Goal: Task Accomplishment & Management: Use online tool/utility

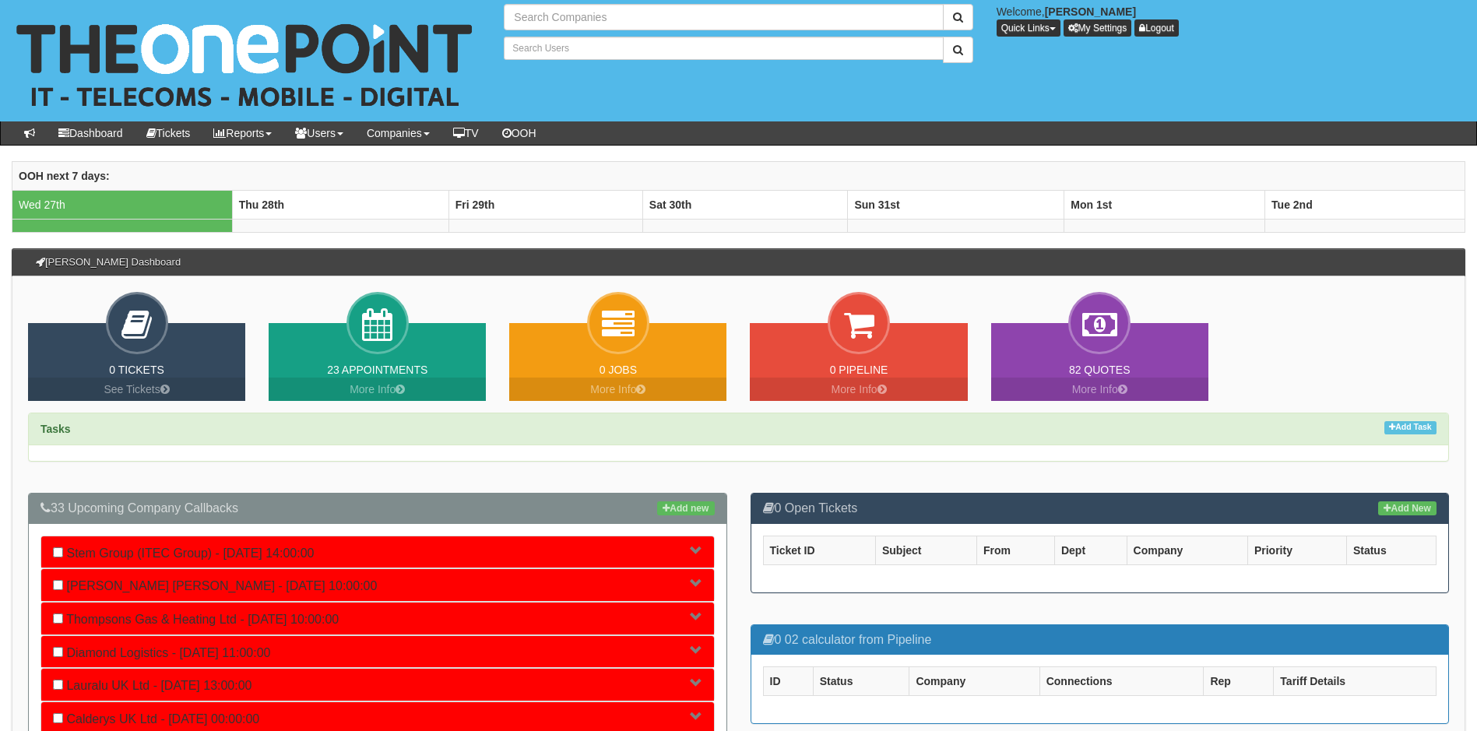
type input "Search Companies"
type input "Search Users"
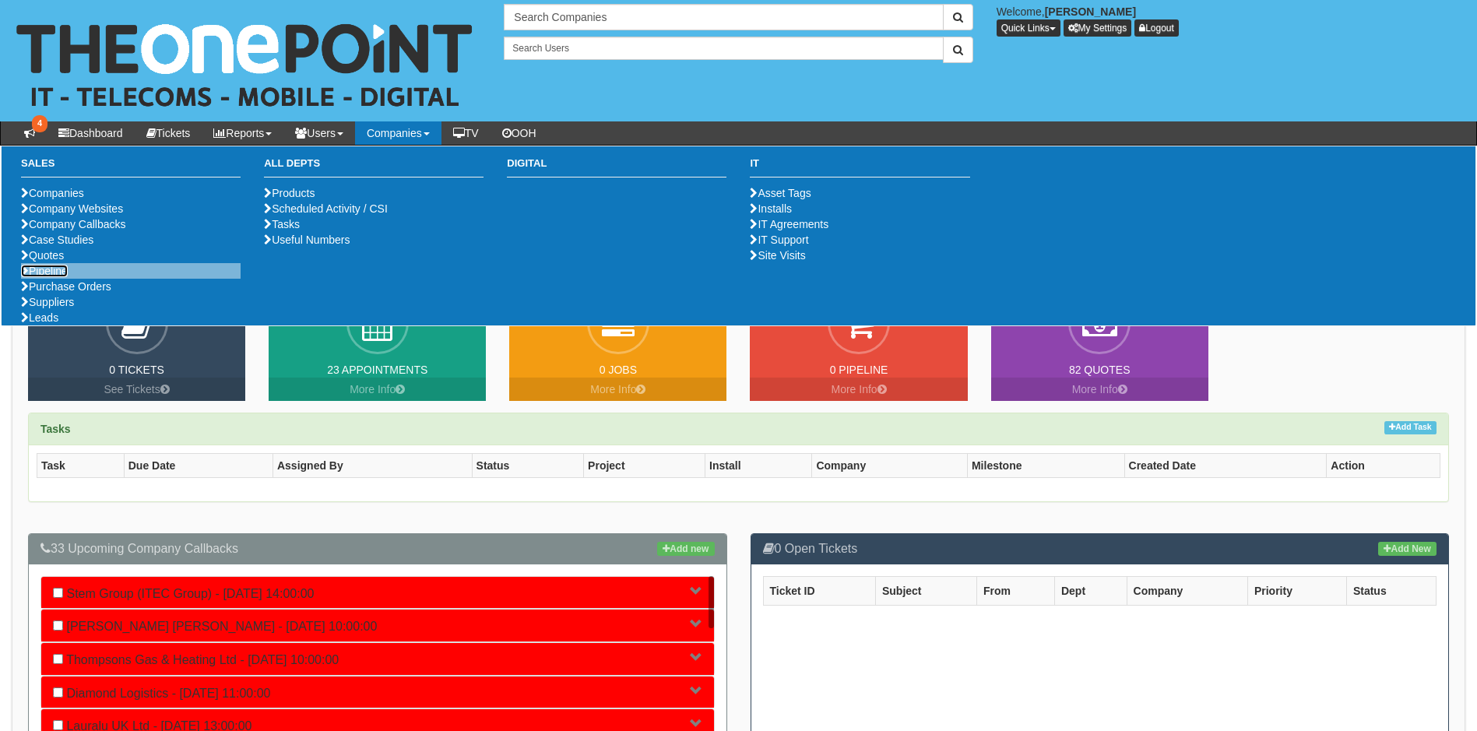
click at [62, 277] on link "Pipeline" at bounding box center [44, 271] width 47 height 12
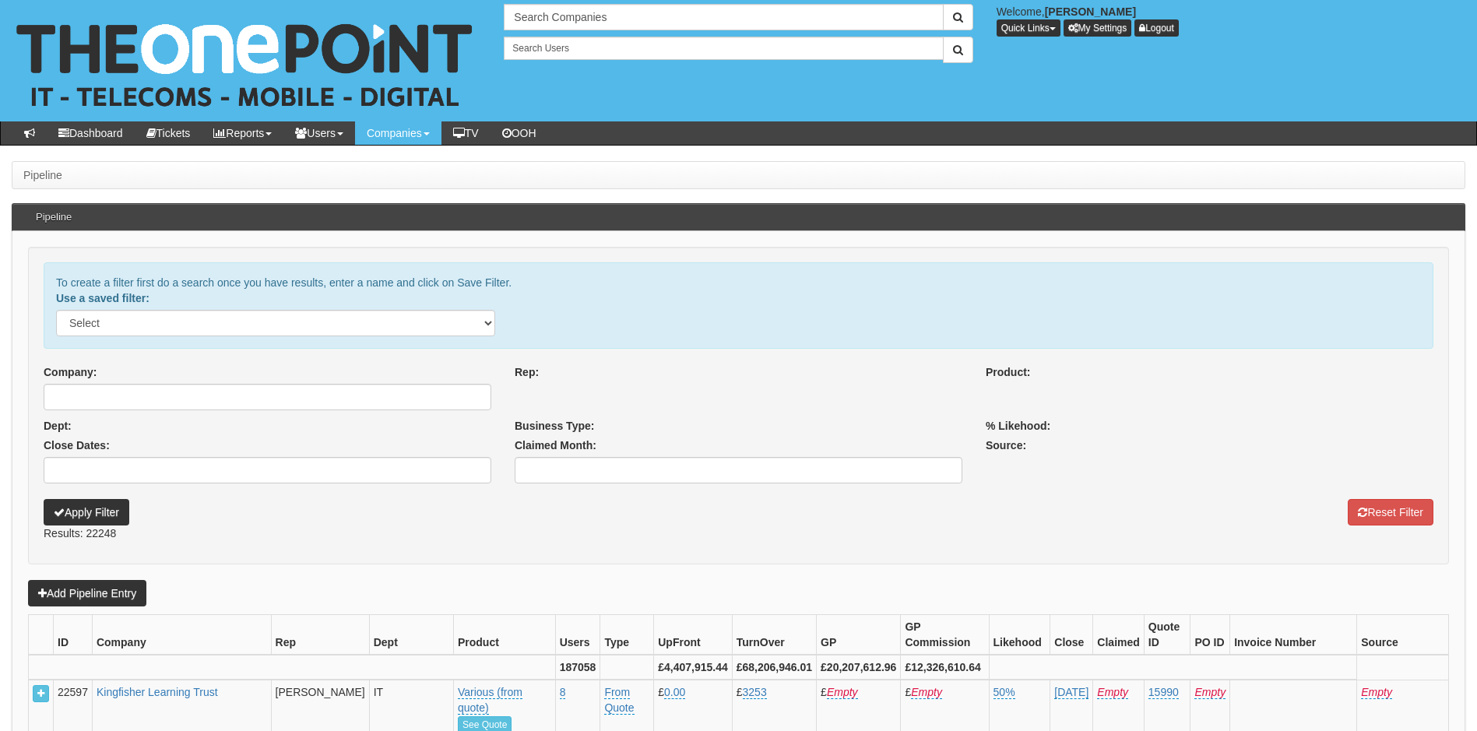
select select
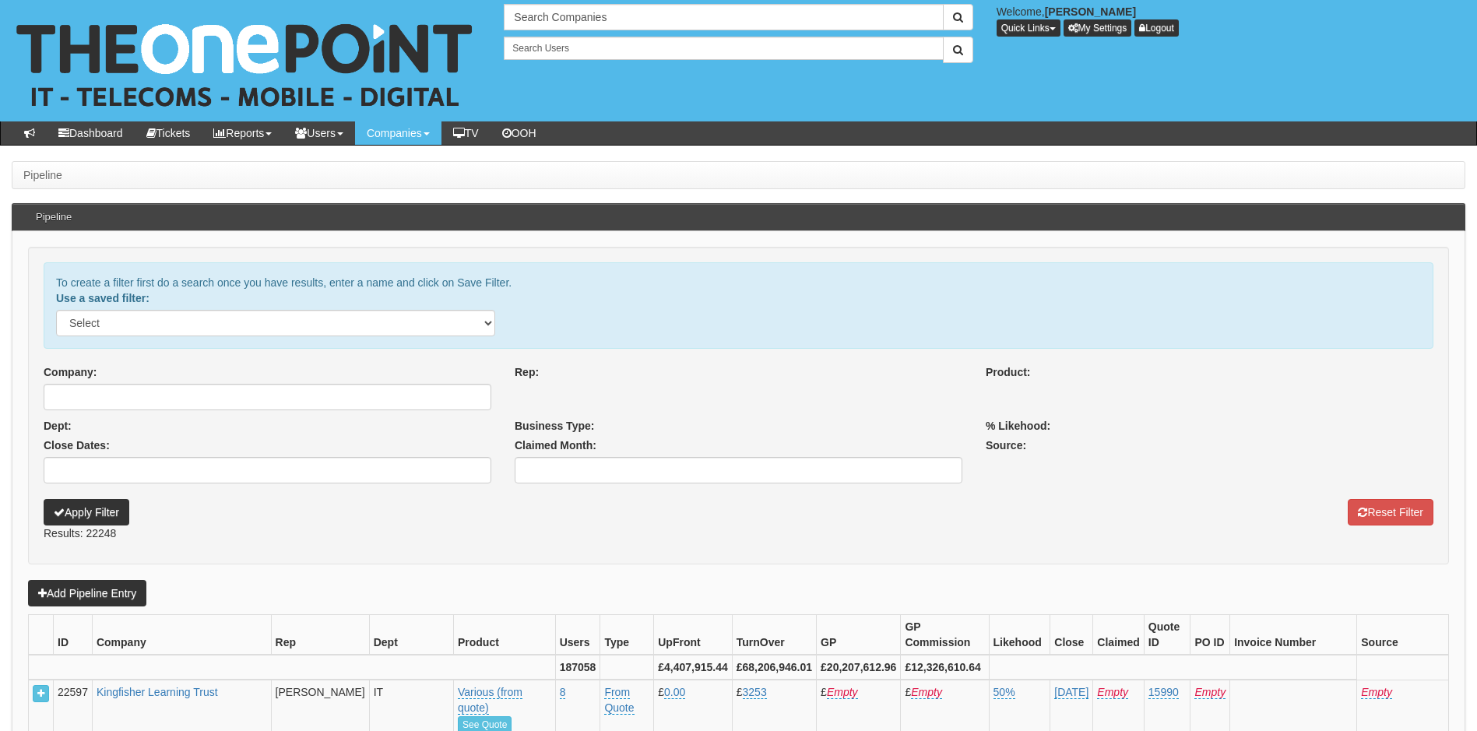
select select
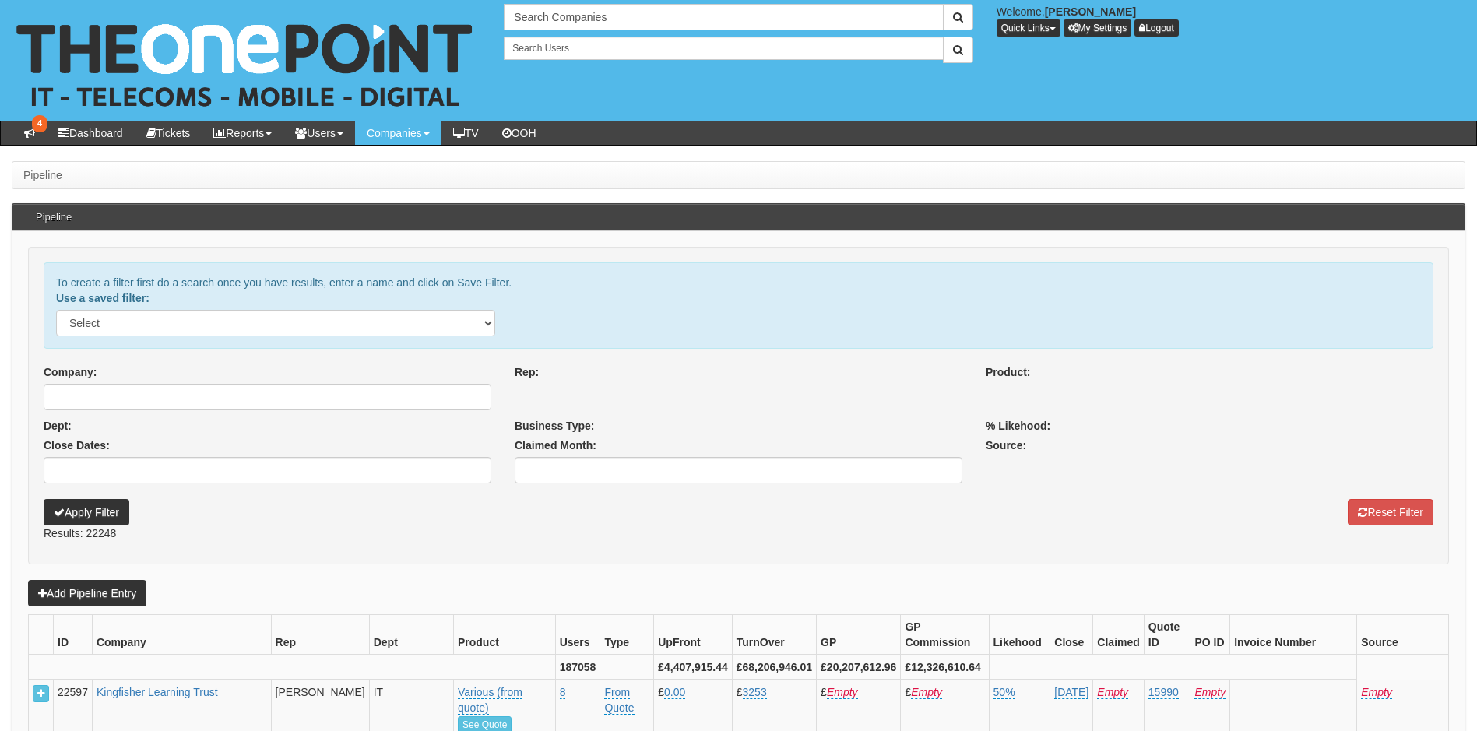
select select
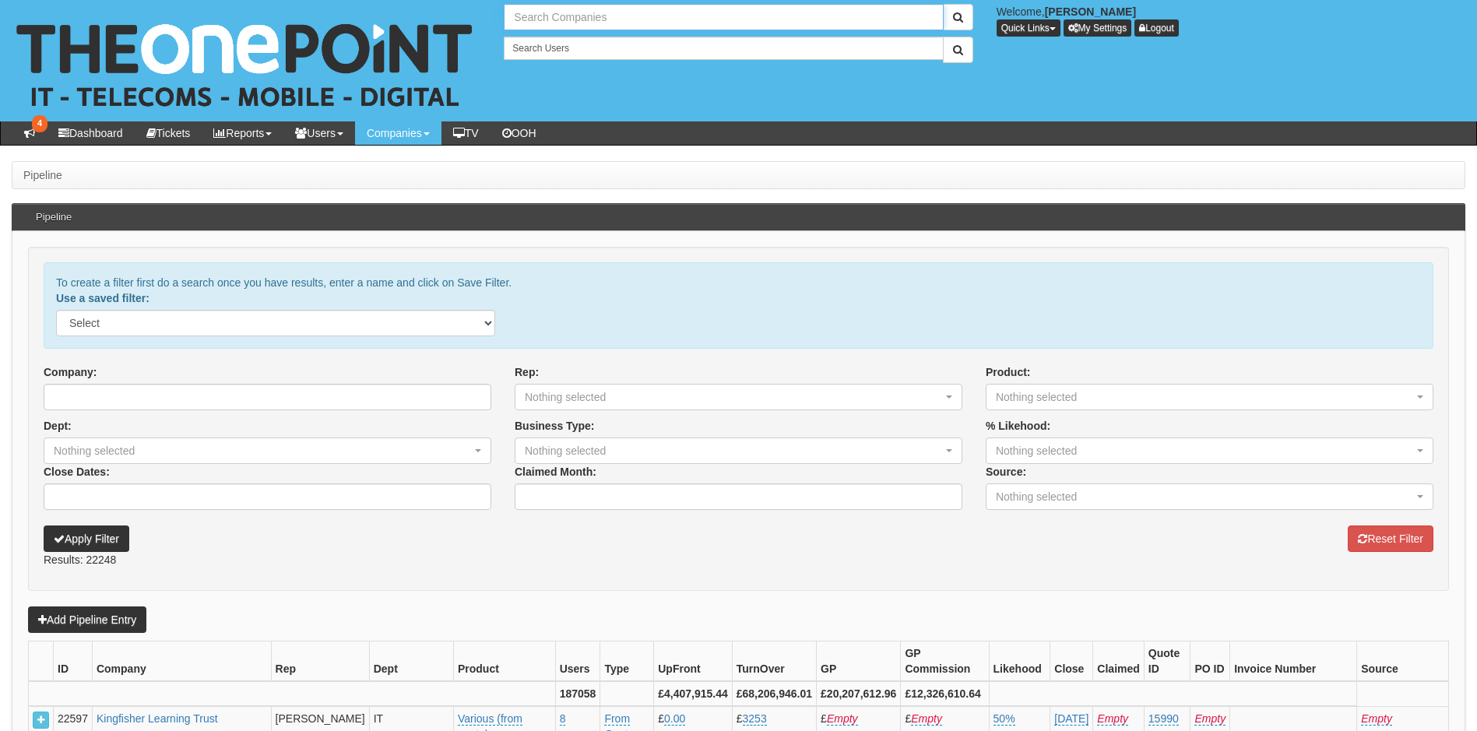
click at [618, 23] on input "text" at bounding box center [723, 17] width 439 height 26
type input "Search Companies"
click at [258, 403] on input "Company:" at bounding box center [268, 397] width 448 height 26
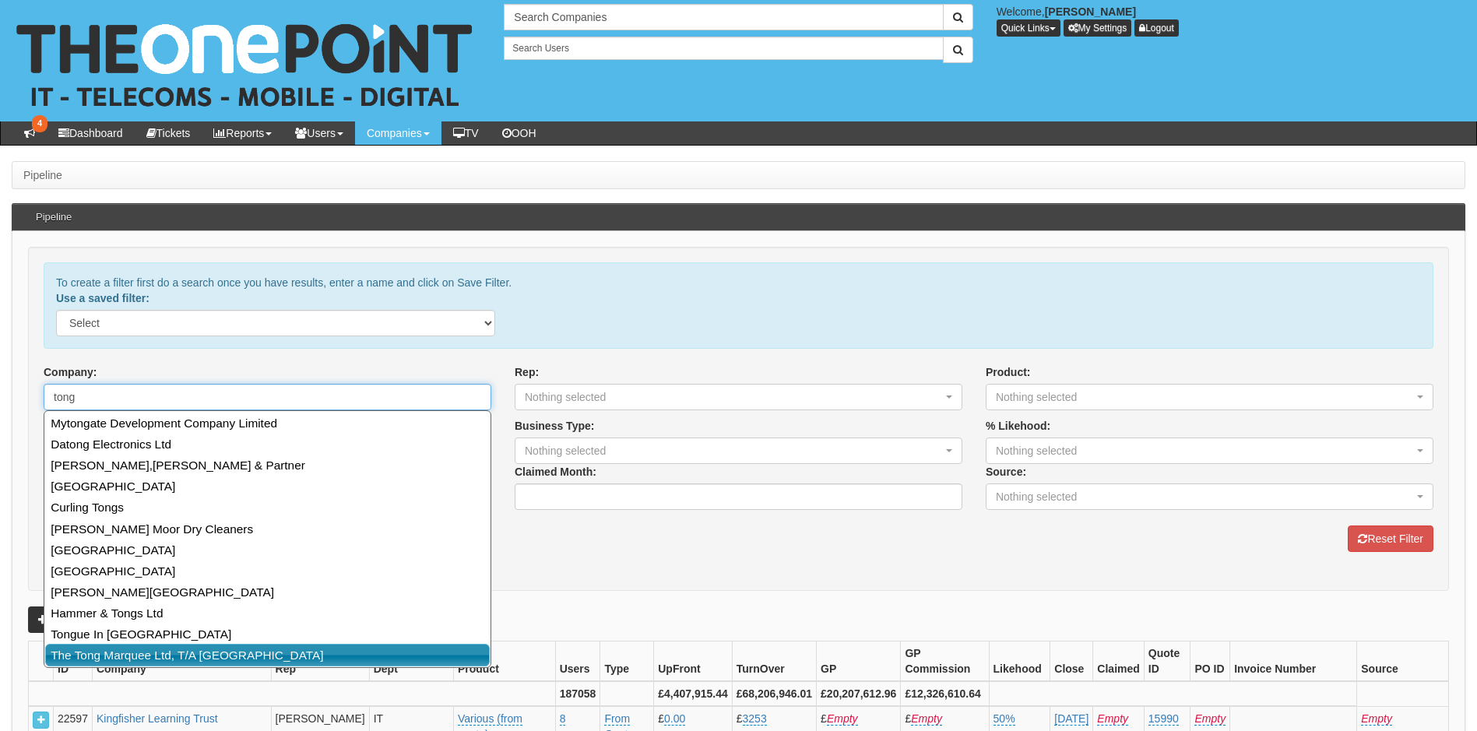
click at [199, 657] on link "The Tong Marquee Ltd, T/A [GEOGRAPHIC_DATA]" at bounding box center [267, 655] width 445 height 23
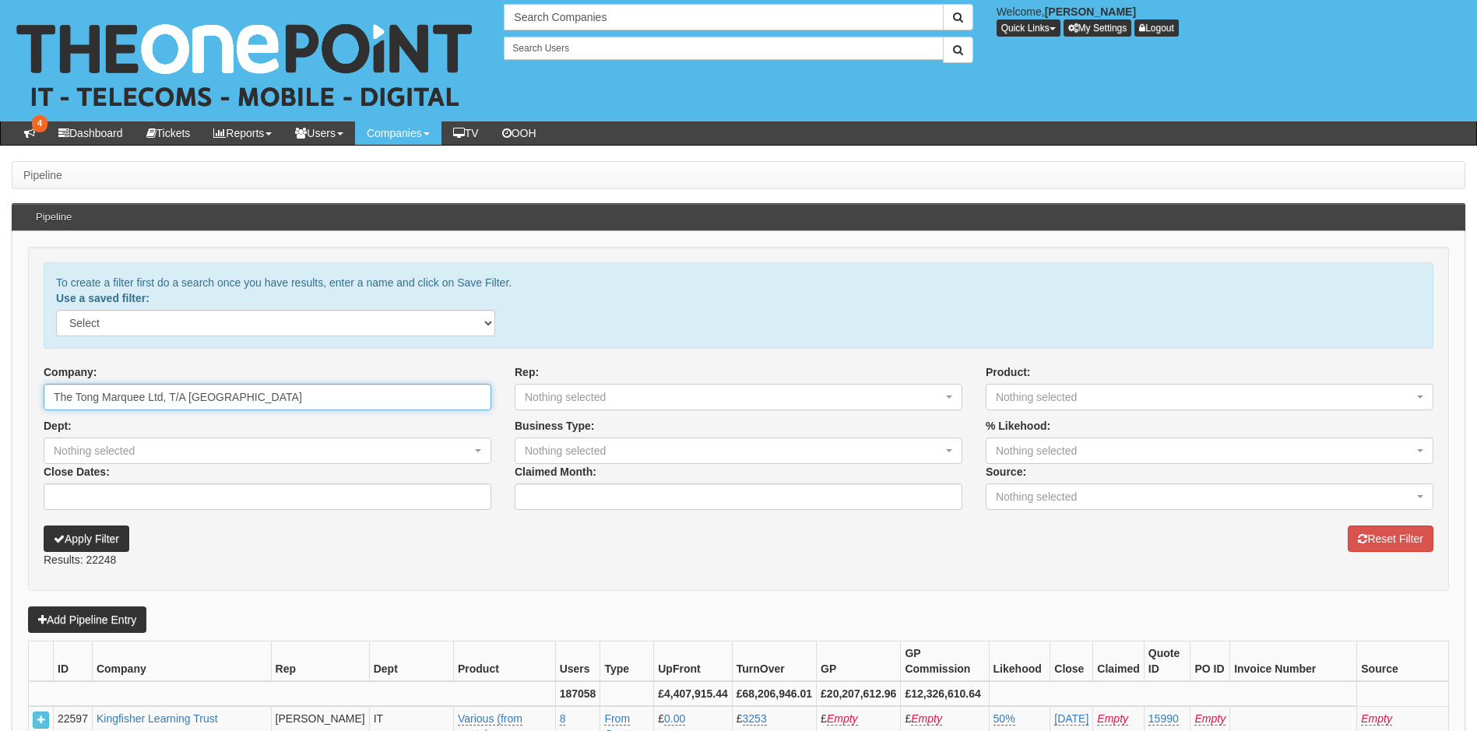
type input "The Tong Marquee Ltd, T/A [GEOGRAPHIC_DATA]"
click at [93, 543] on button "Apply Filter" at bounding box center [87, 539] width 86 height 26
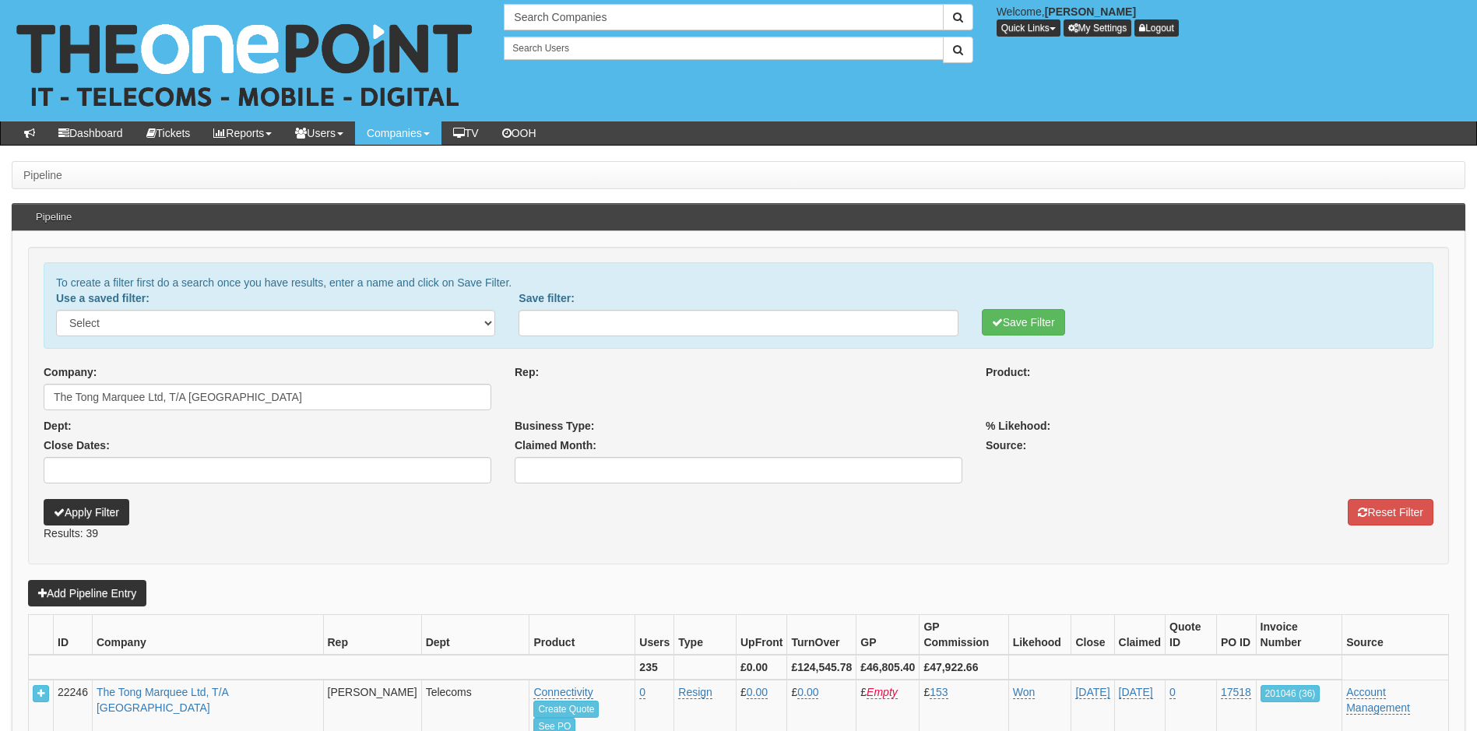
select select
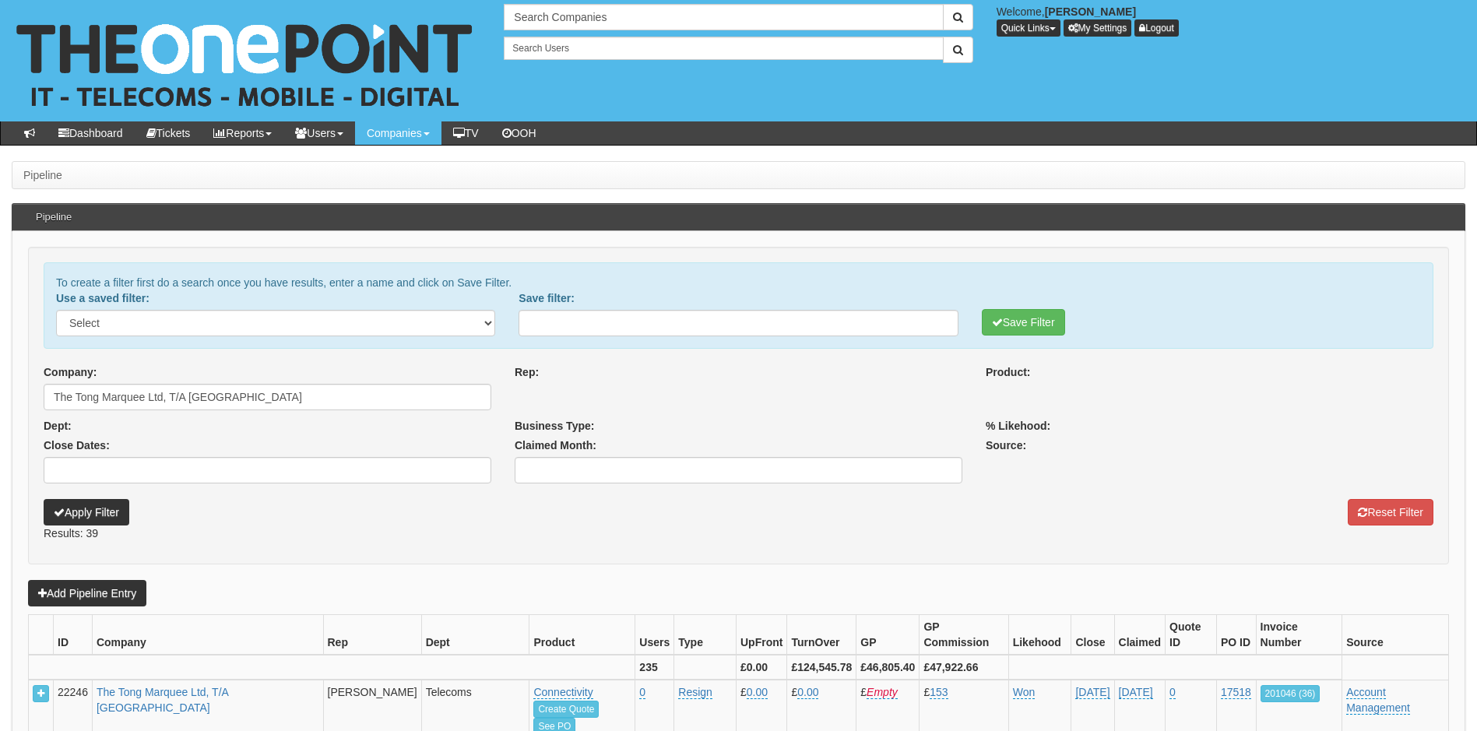
select select
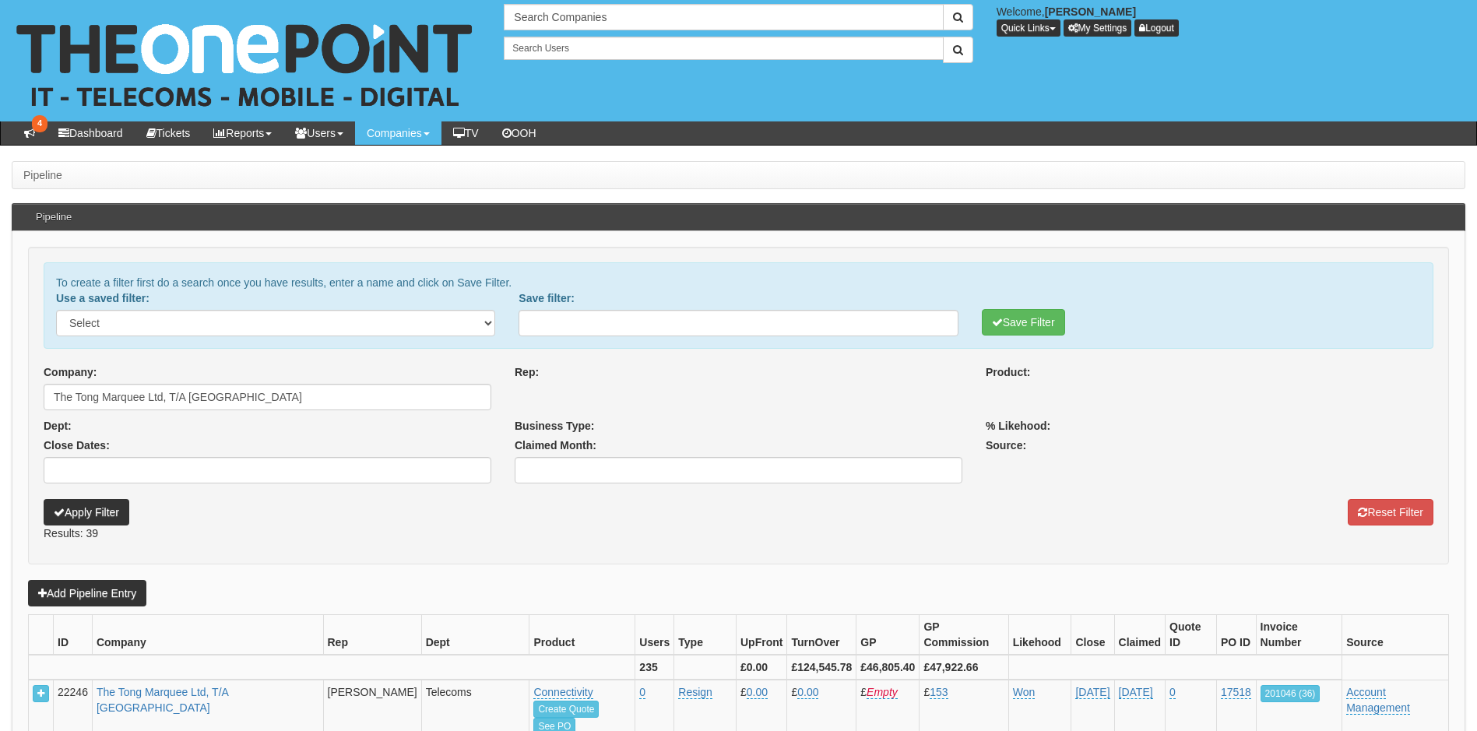
select select
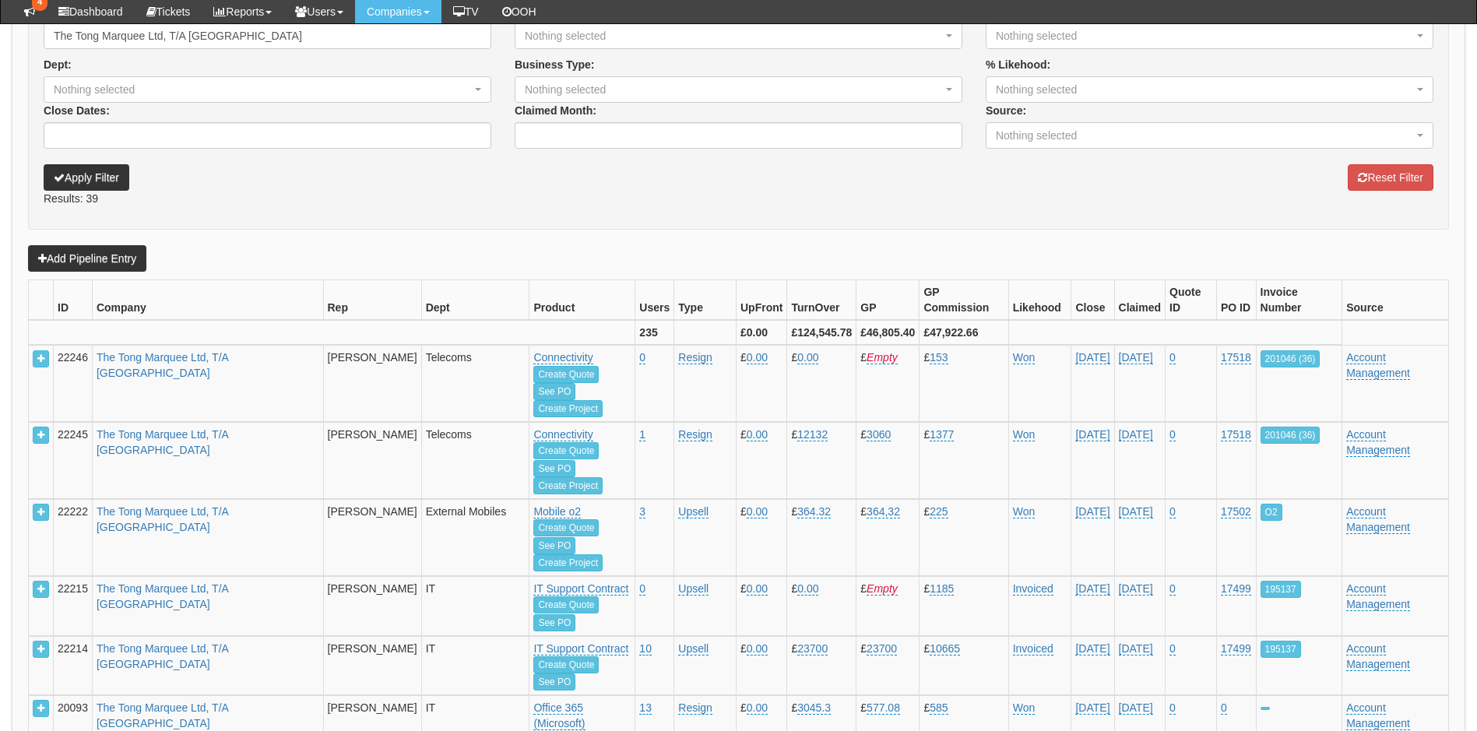
scroll to position [353, 0]
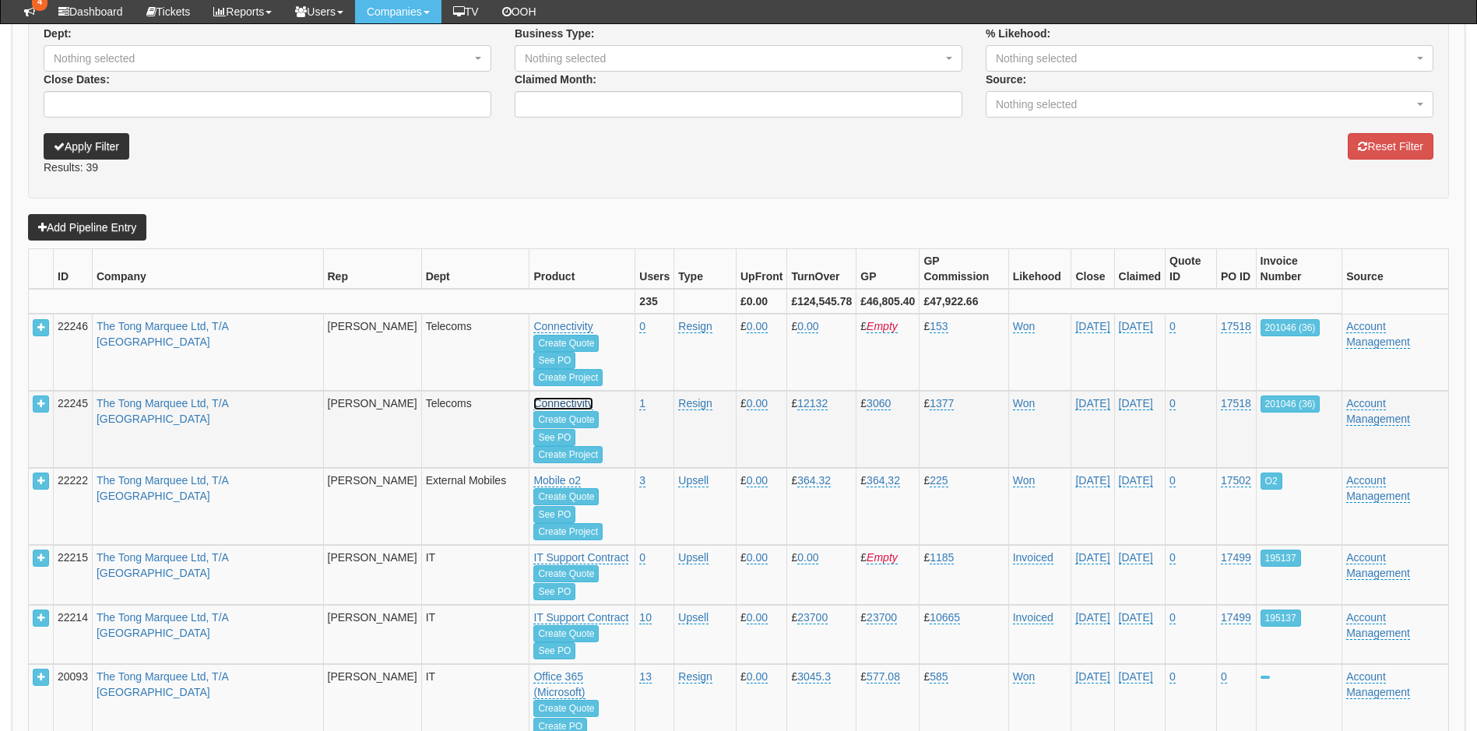
click at [533, 333] on link "Connectivity" at bounding box center [562, 326] width 59 height 13
select select "38"
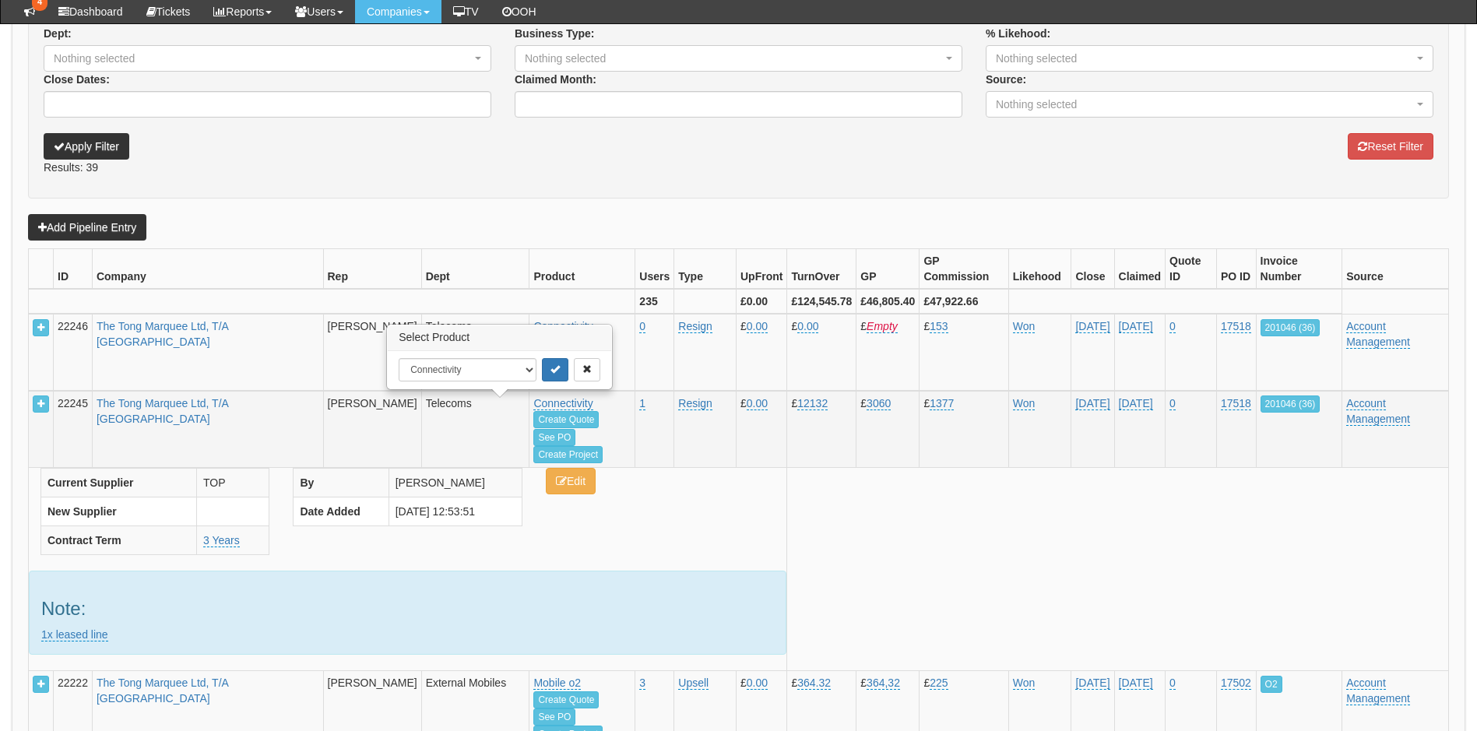
click at [525, 373] on select "Appointment Audio Visual Box (o2) Broadband Cabling CCTV CDP Backup commUNITY C…" at bounding box center [468, 369] width 138 height 23
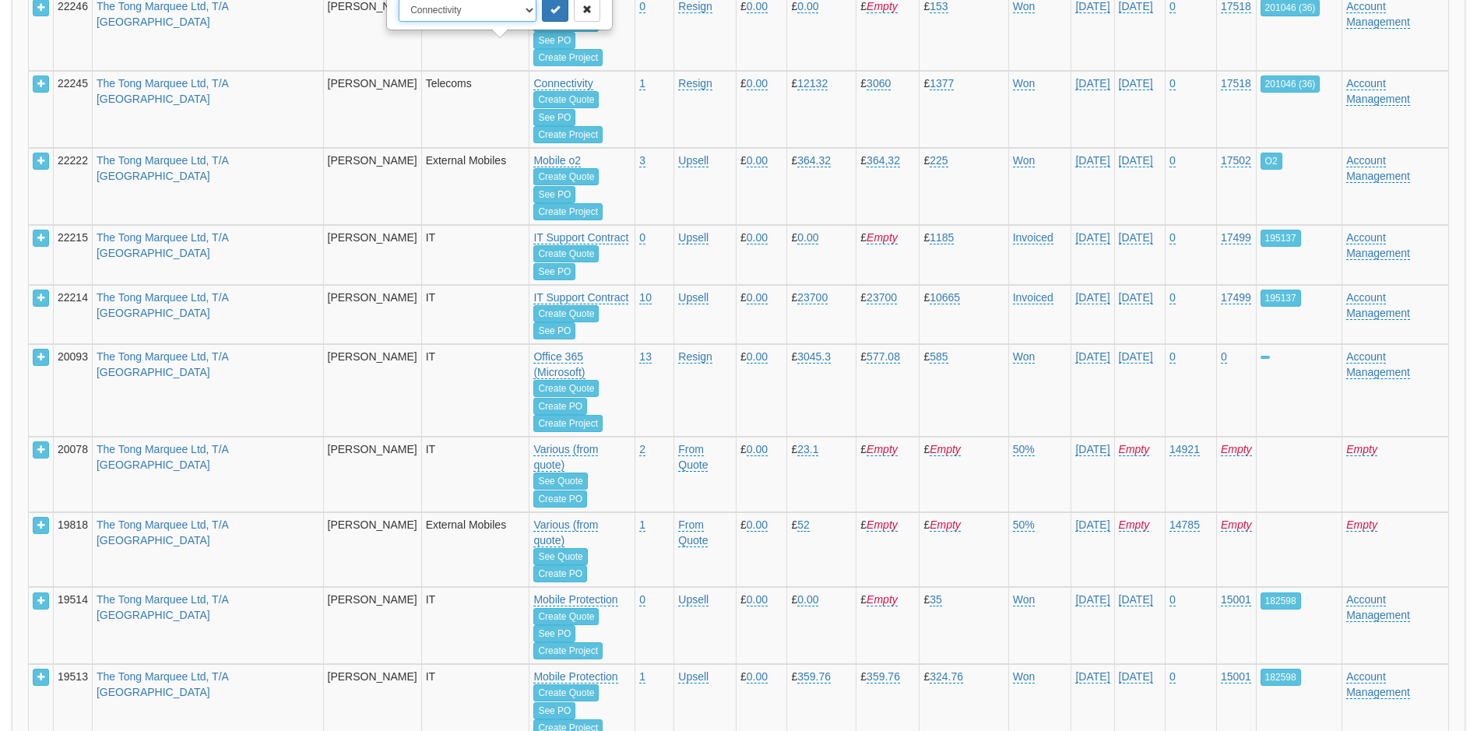
scroll to position [73, 0]
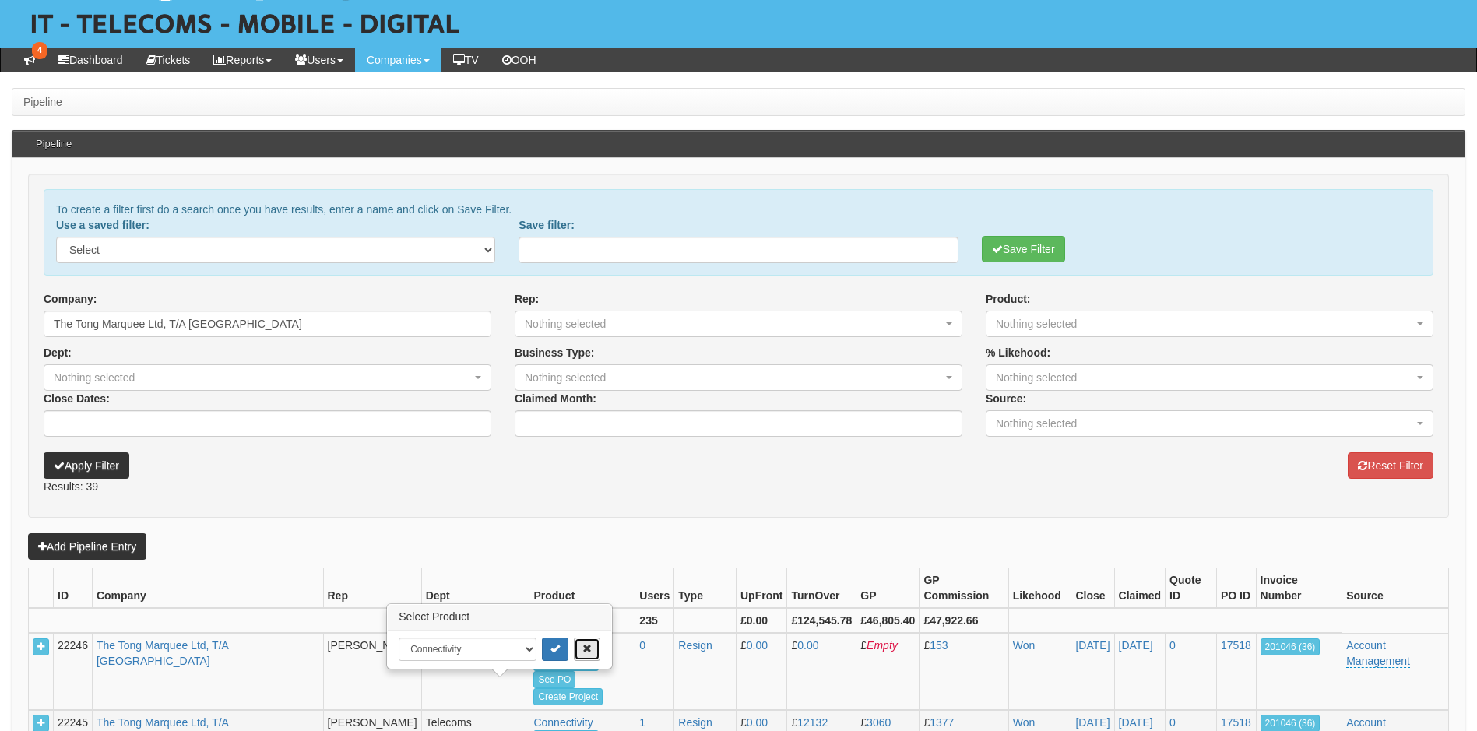
click at [583, 646] on icon "button" at bounding box center [587, 648] width 9 height 9
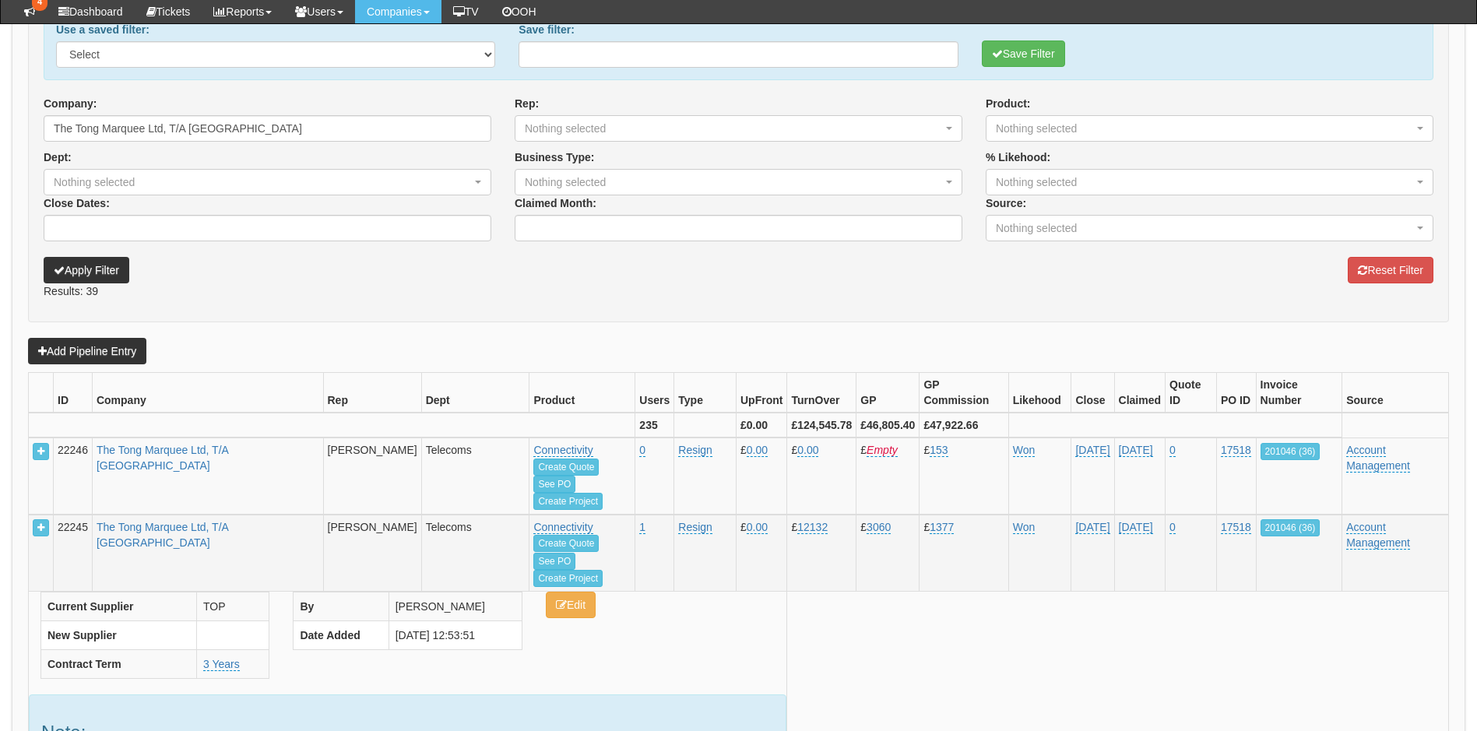
scroll to position [260, 0]
